Goal: Navigation & Orientation: Find specific page/section

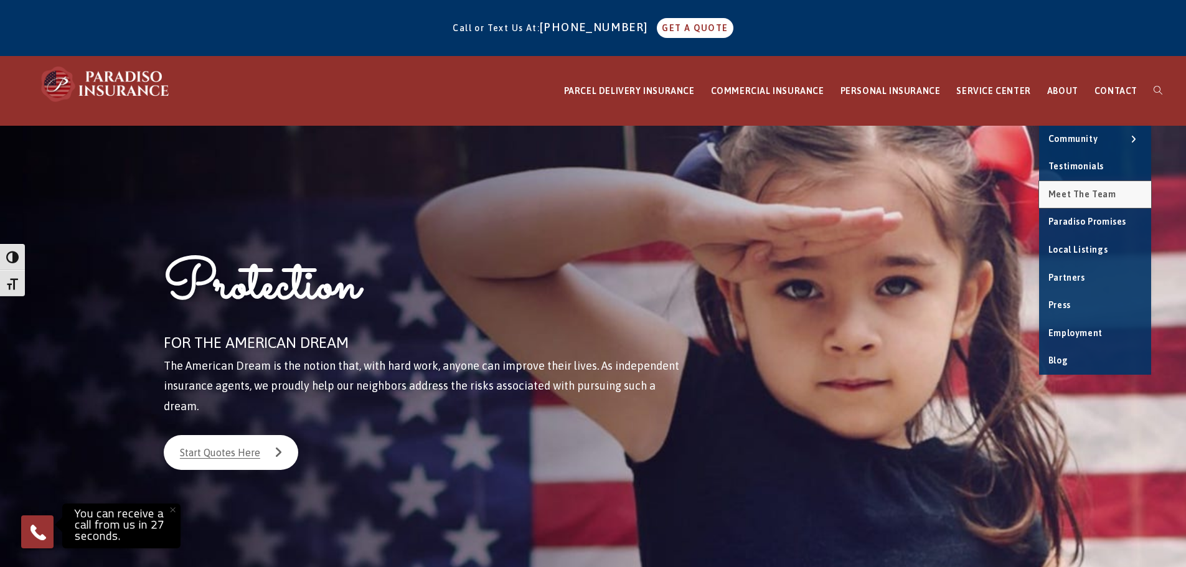
click at [1089, 192] on span "Meet the Team" at bounding box center [1082, 194] width 68 height 10
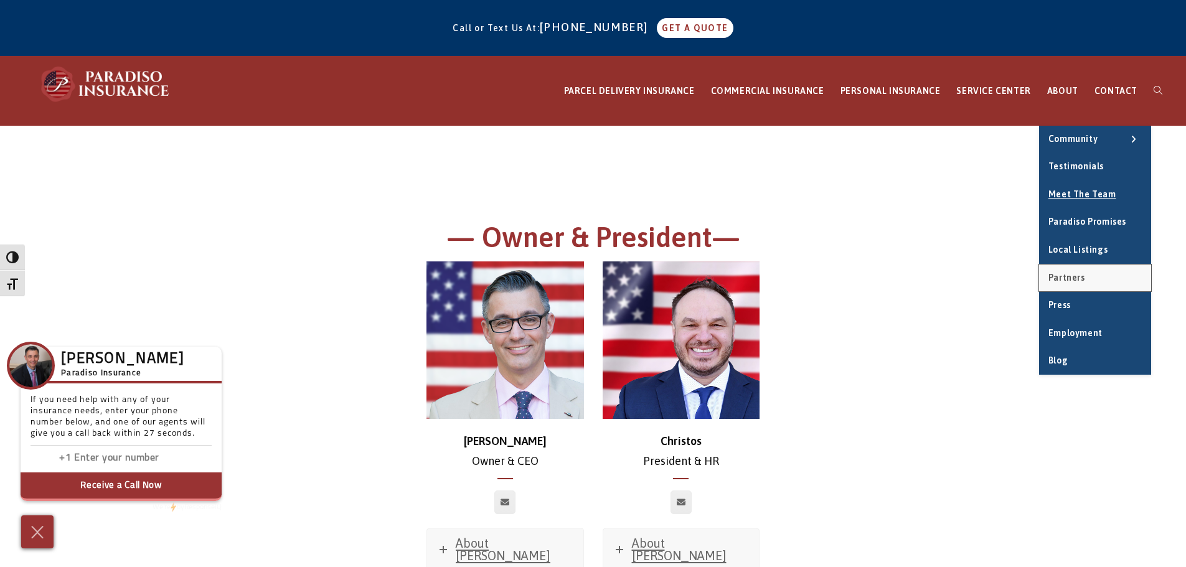
click at [1084, 280] on span "Partners" at bounding box center [1066, 278] width 37 height 10
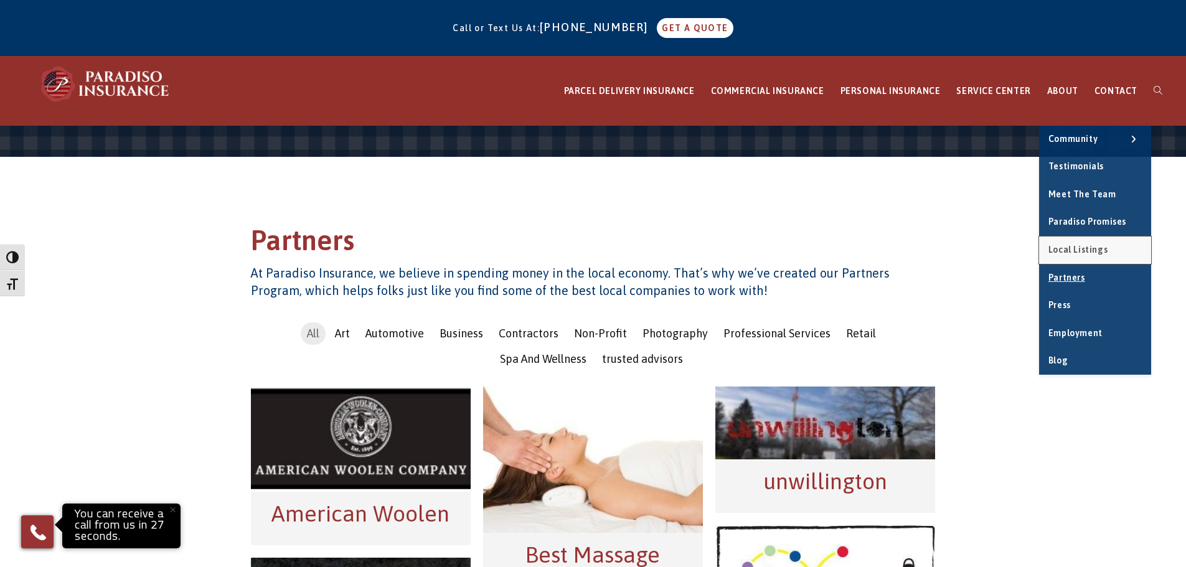
click at [1090, 249] on span "Local Listings" at bounding box center [1077, 250] width 59 height 10
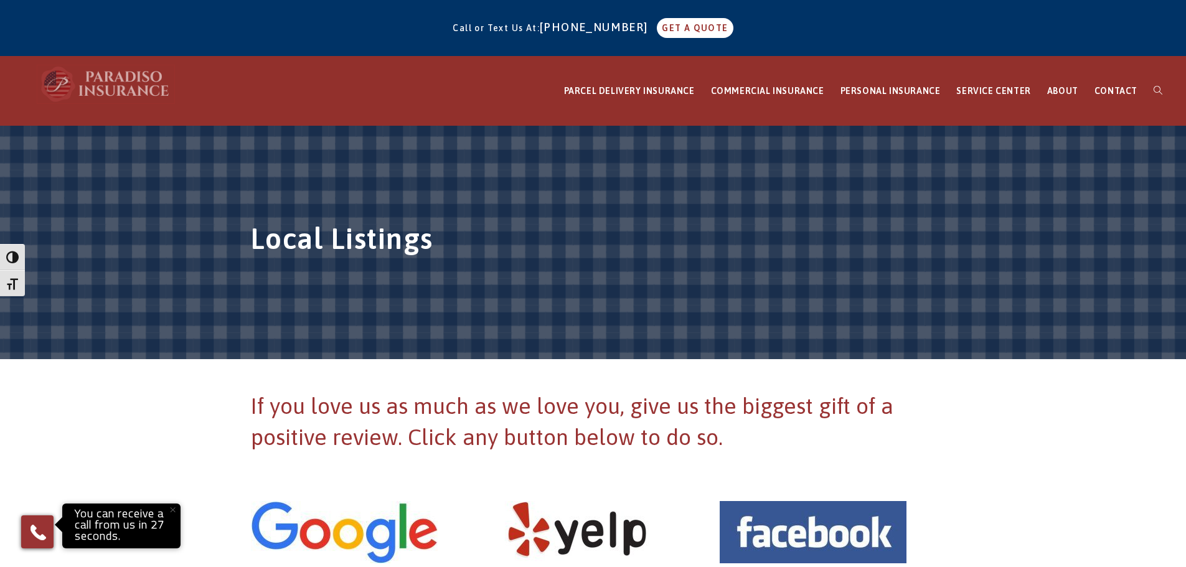
click at [142, 88] on img at bounding box center [105, 83] width 137 height 37
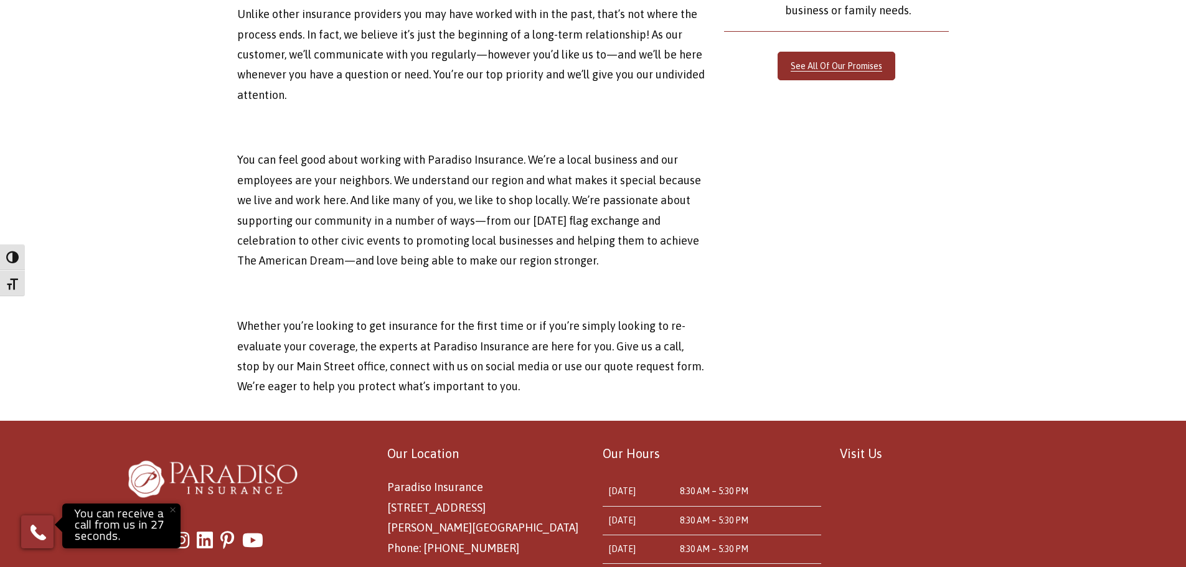
scroll to position [4120, 0]
